Goal: Entertainment & Leisure: Consume media (video, audio)

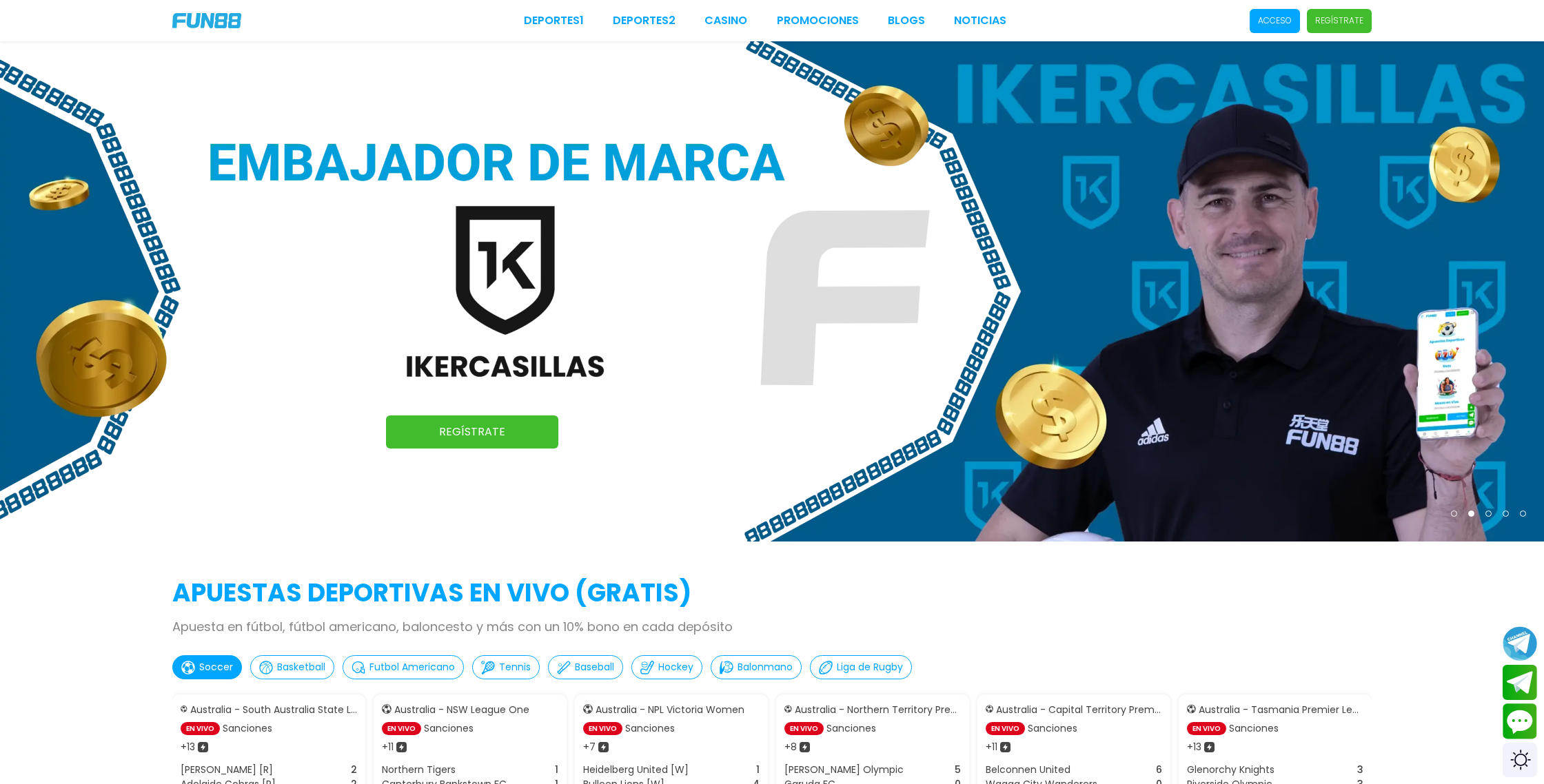
click at [1280, 16] on p "Acceso" at bounding box center [1275, 20] width 34 height 13
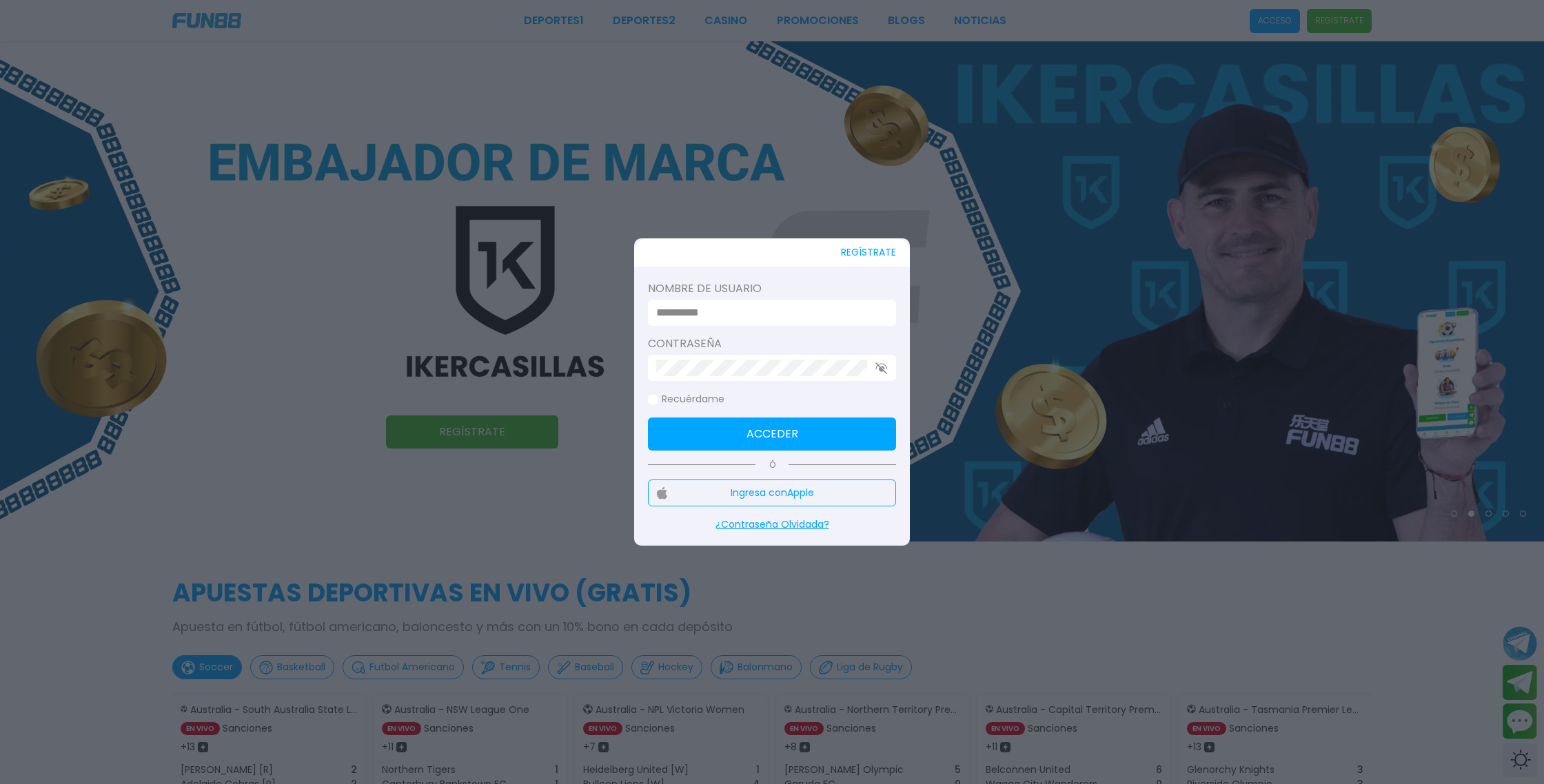
click at [757, 497] on button "Ingresa con Apple" at bounding box center [772, 493] width 248 height 27
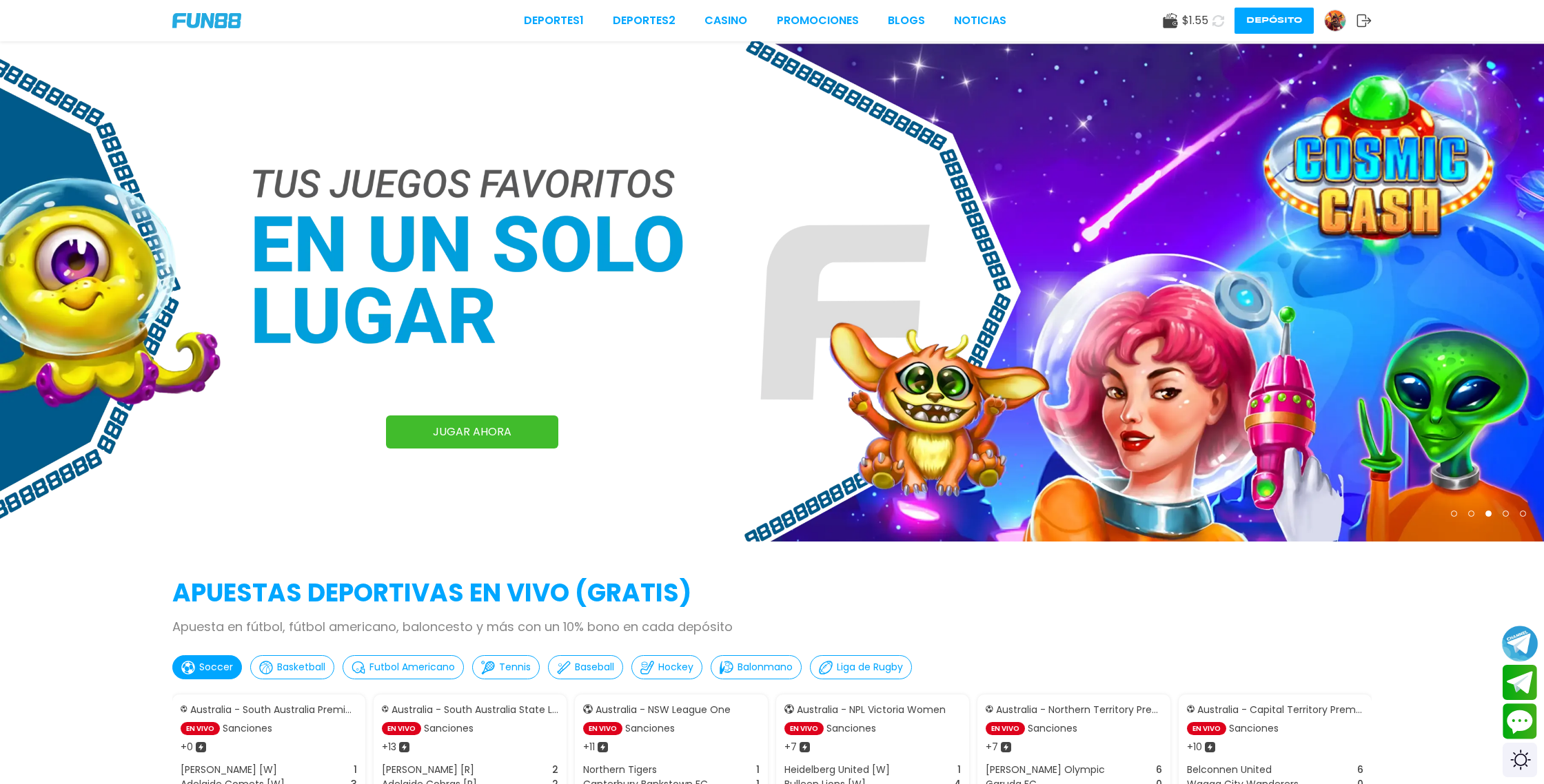
click at [1519, 639] on button "Join telegram channel" at bounding box center [1519, 643] width 36 height 38
click at [1217, 24] on icon at bounding box center [1219, 21] width 12 height 12
click at [739, 25] on link "CASINO" at bounding box center [726, 21] width 42 height 17
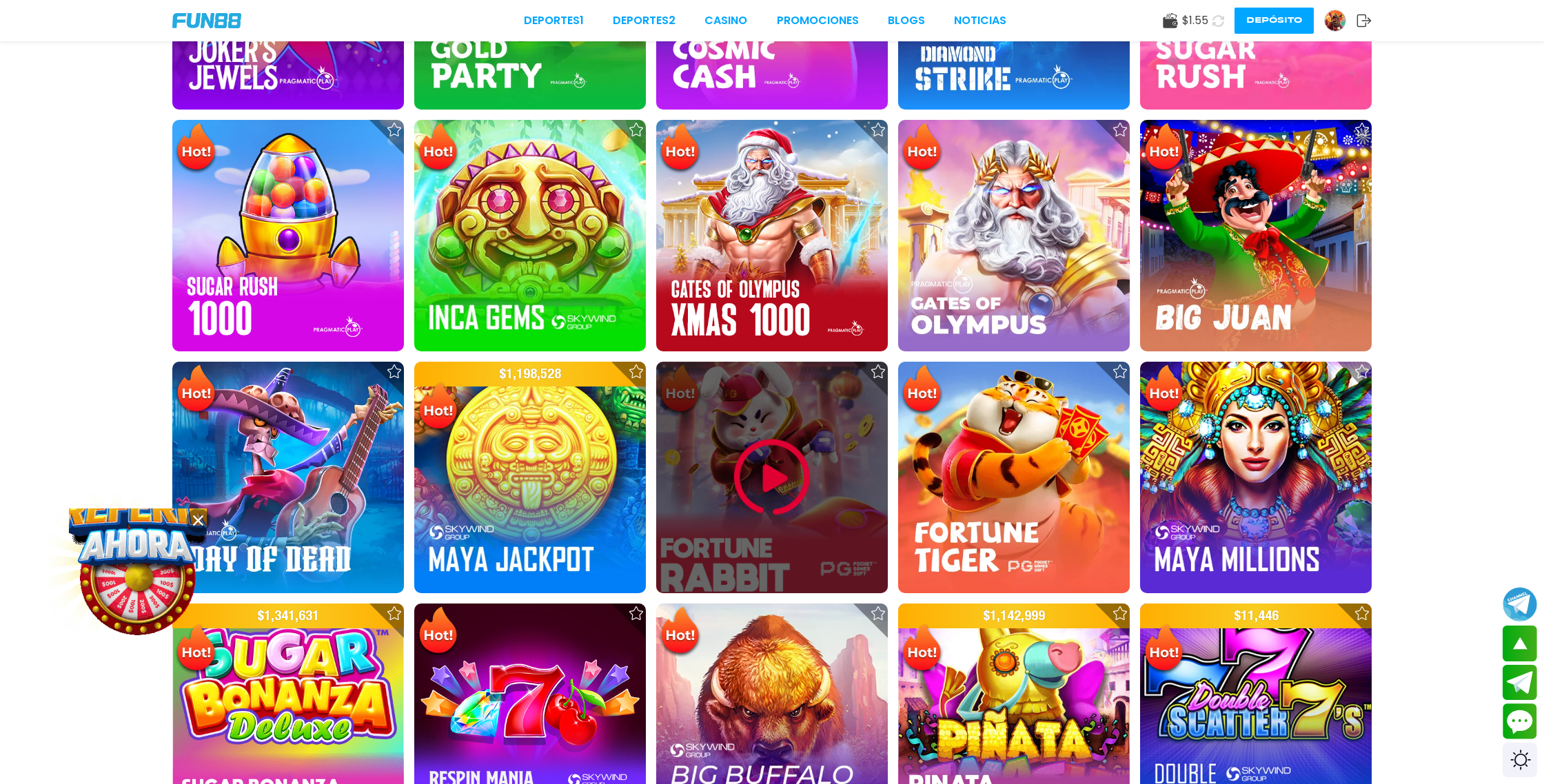
scroll to position [646, 0]
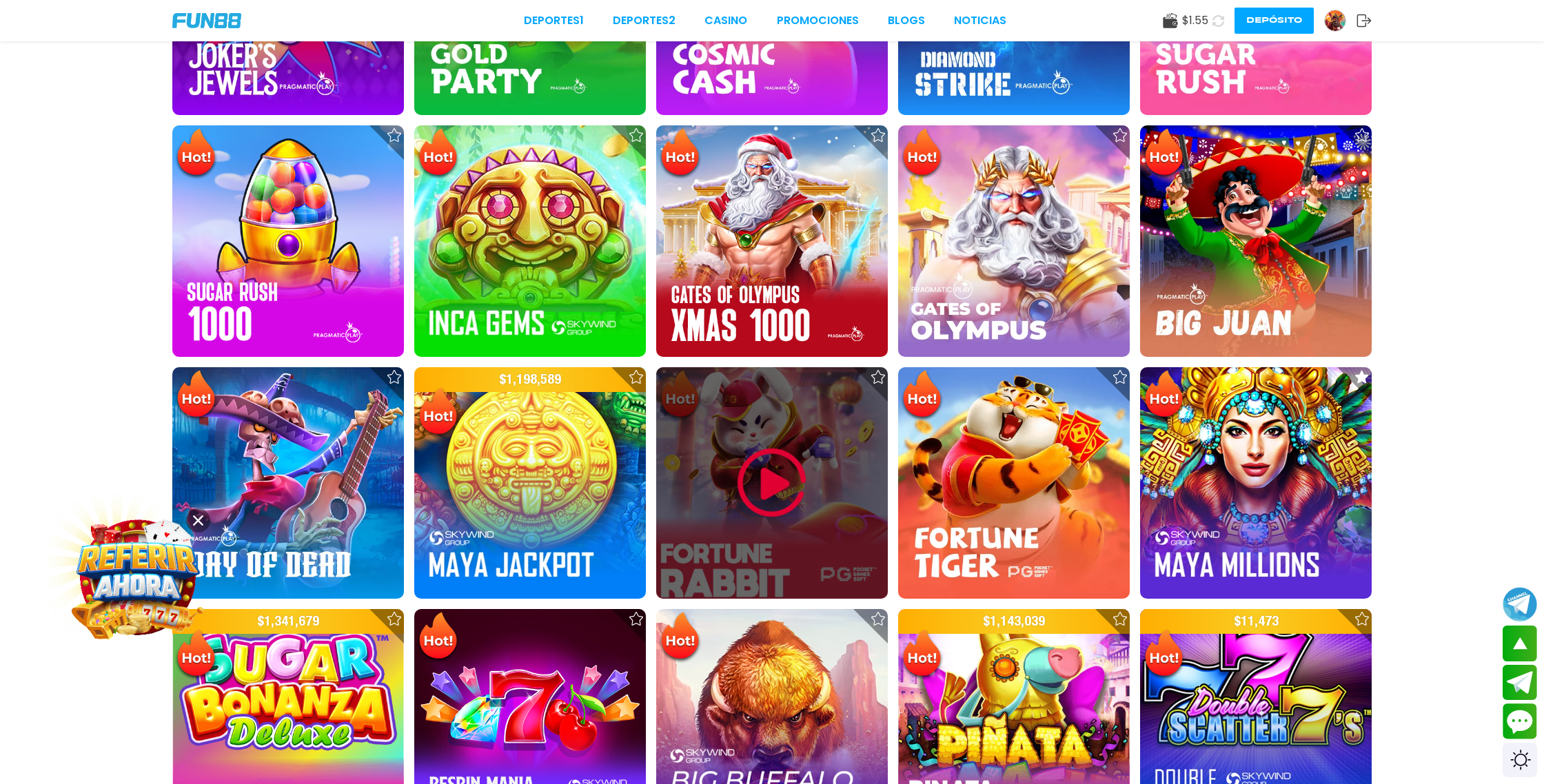
click at [790, 469] on img at bounding box center [772, 483] width 83 height 83
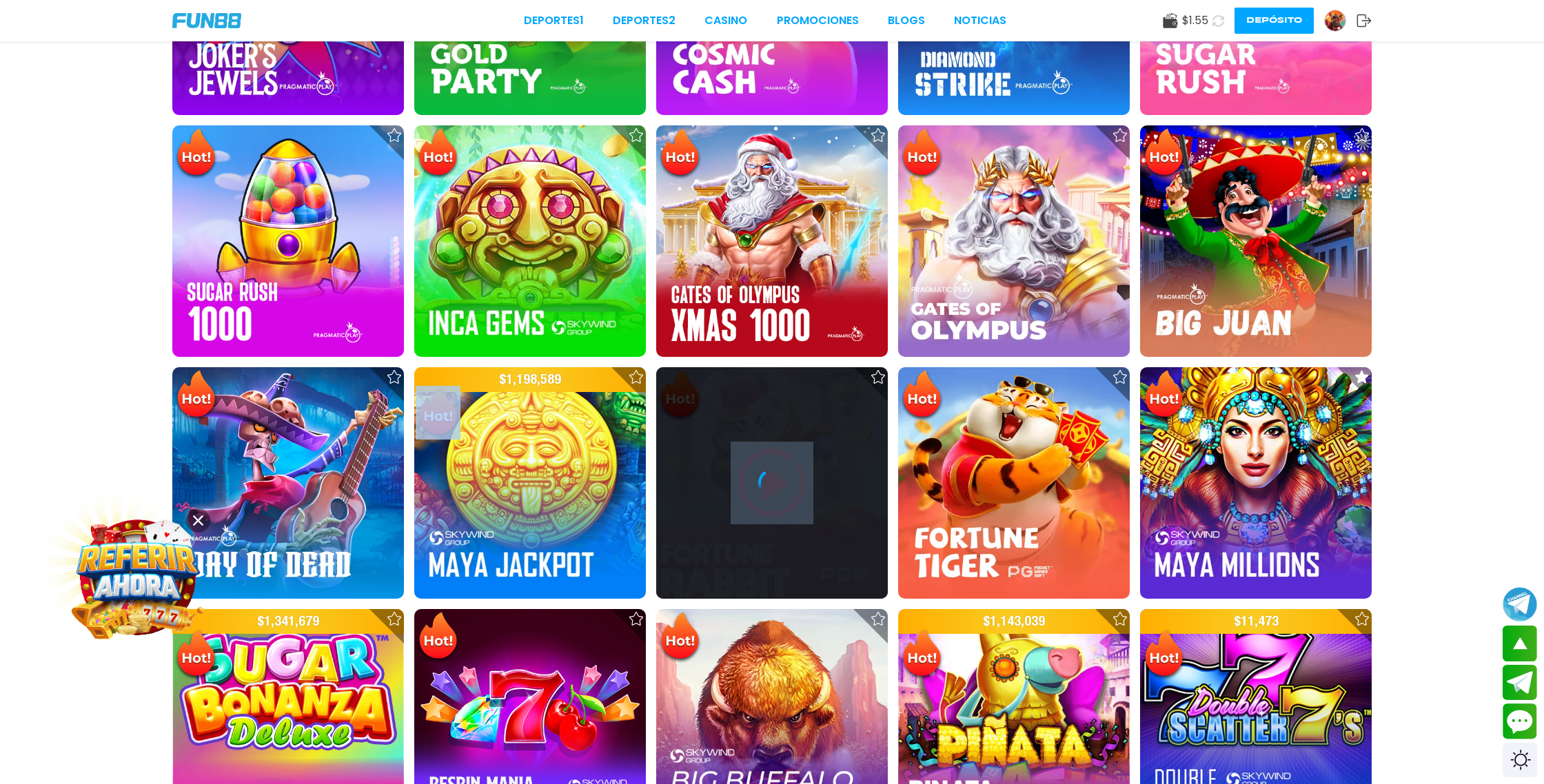
click at [790, 469] on div at bounding box center [772, 483] width 231 height 28
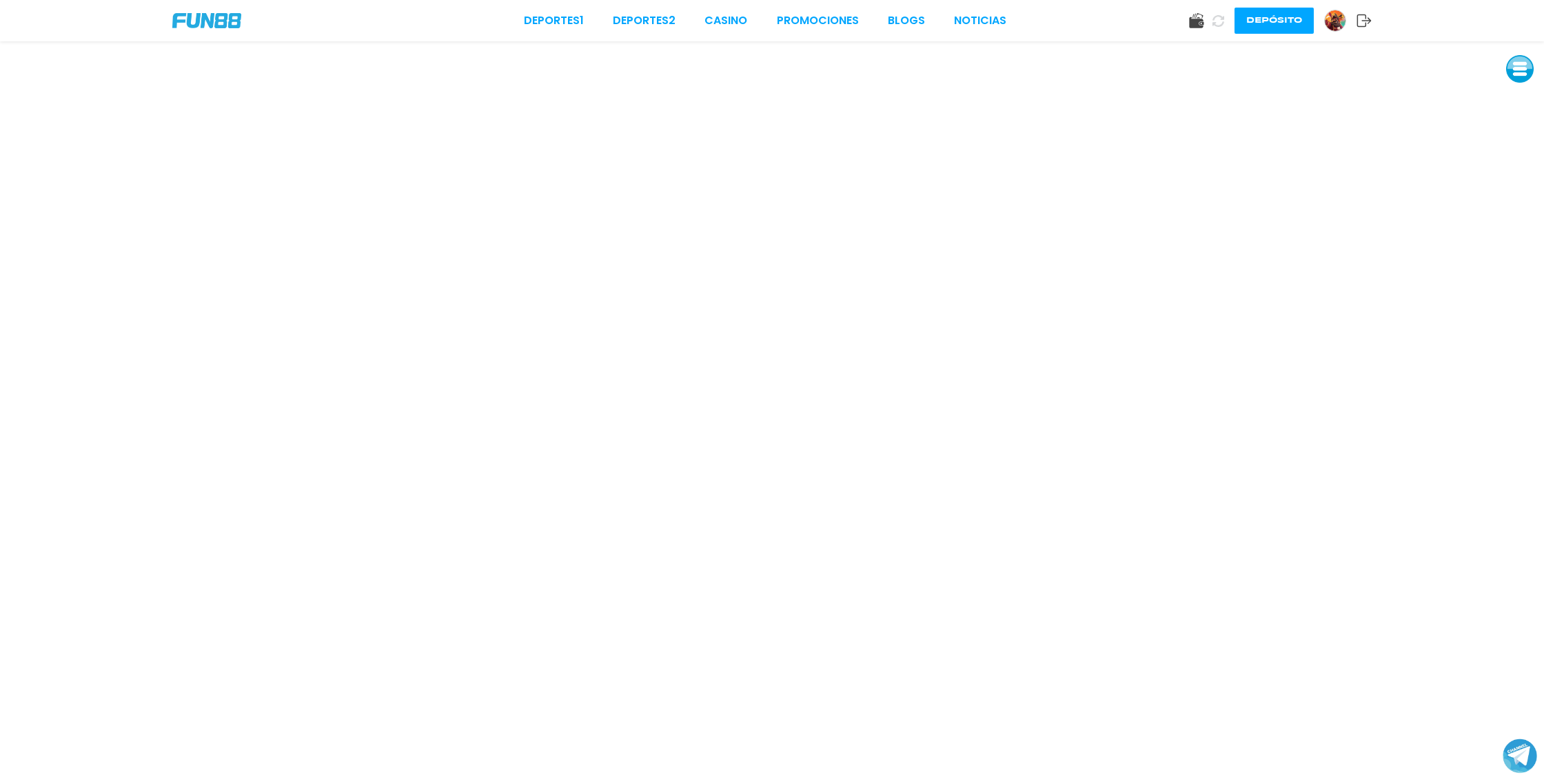
click at [1276, 23] on button "Depósito" at bounding box center [1275, 20] width 80 height 26
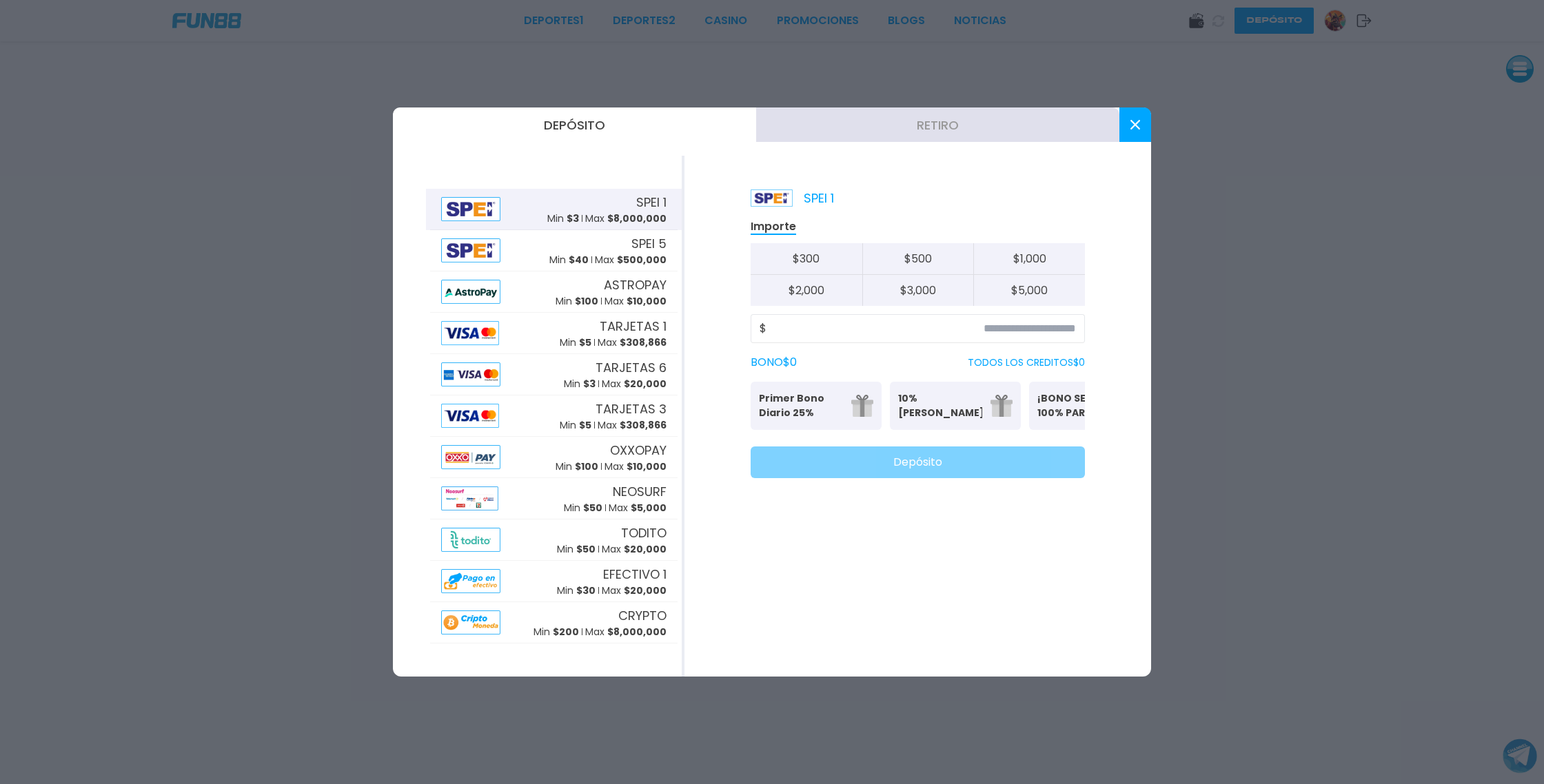
click at [1141, 127] on button at bounding box center [1135, 124] width 31 height 35
